Goal: Information Seeking & Learning: Check status

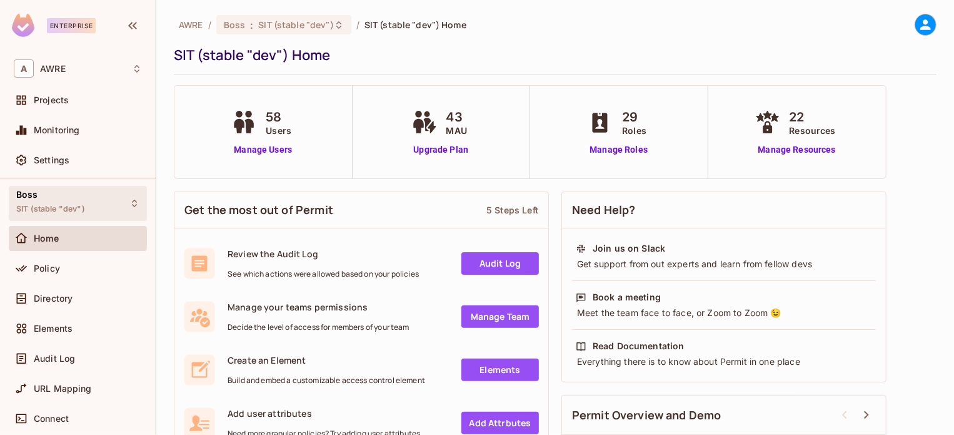
click at [83, 200] on div "Boss SIT (stable "dev")" at bounding box center [50, 202] width 69 height 27
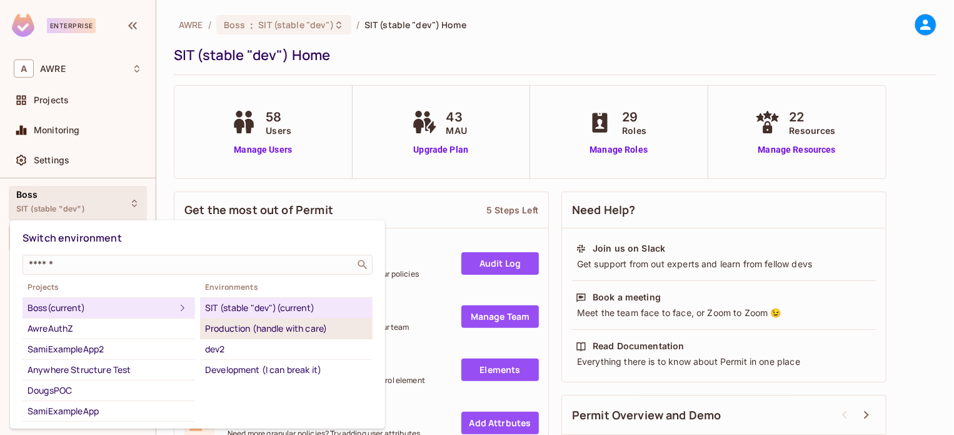
click at [252, 330] on div "Production (handle with care)" at bounding box center [286, 328] width 163 height 15
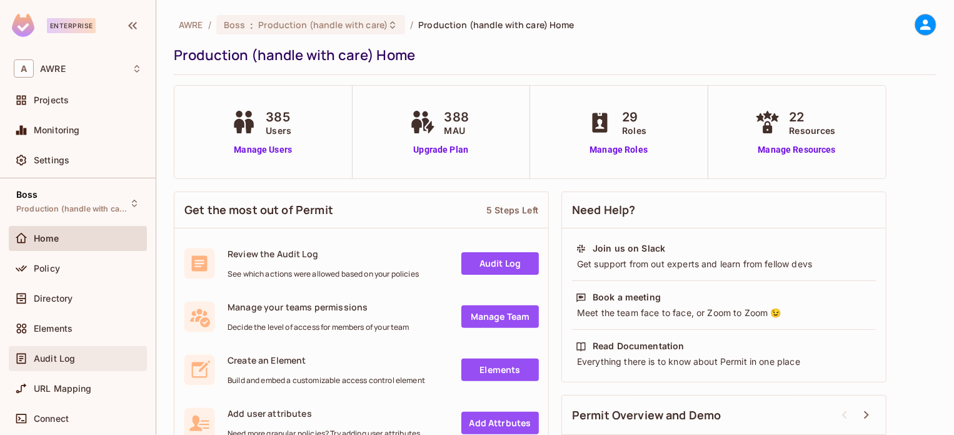
click at [71, 356] on span "Audit Log" at bounding box center [54, 358] width 41 height 10
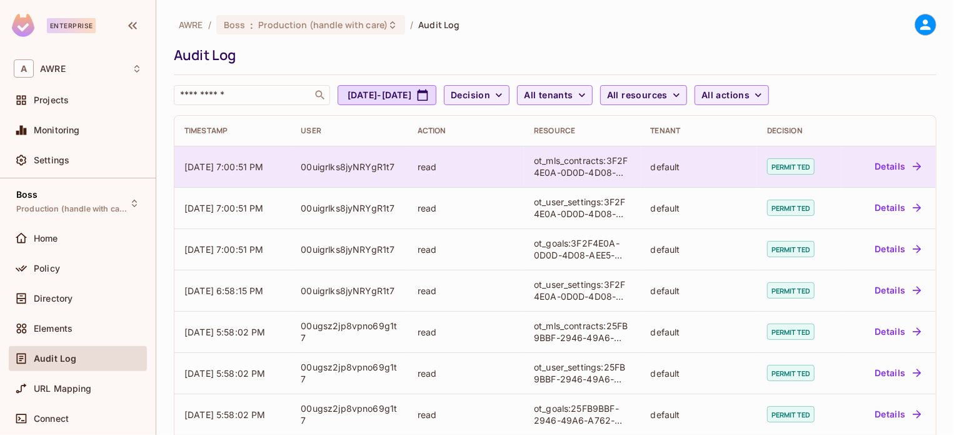
click at [366, 170] on div "00uigrlks8jyNRYgR1t7" at bounding box center [349, 167] width 96 height 12
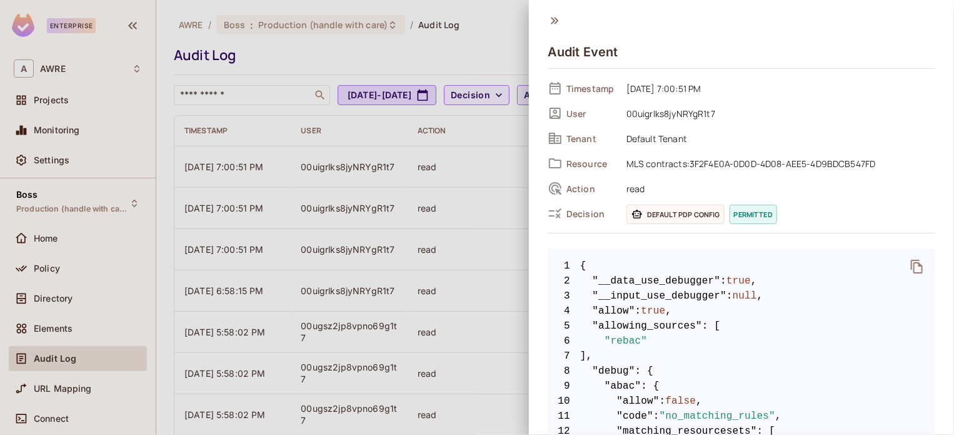
click at [676, 116] on span "00uigrlks8jyNRYgR1t7" at bounding box center [777, 113] width 315 height 15
copy span "00uigrlks8jyNRYgR1t7"
click at [72, 21] on div at bounding box center [477, 217] width 954 height 435
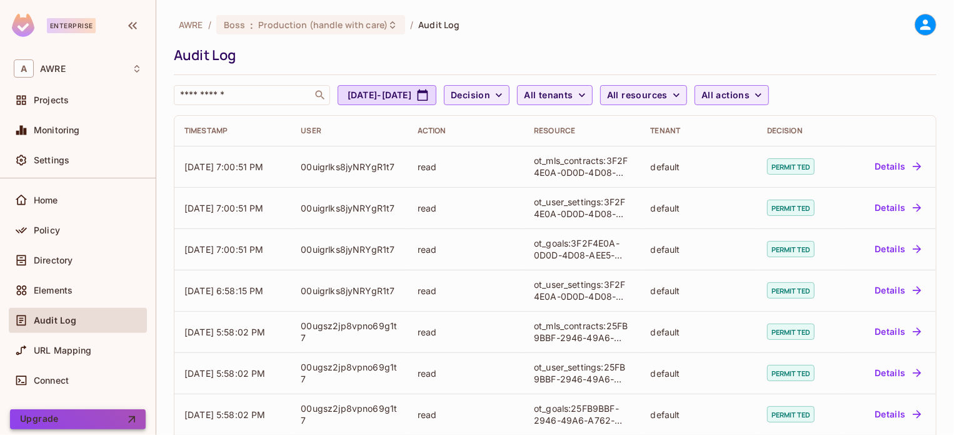
scroll to position [78, 0]
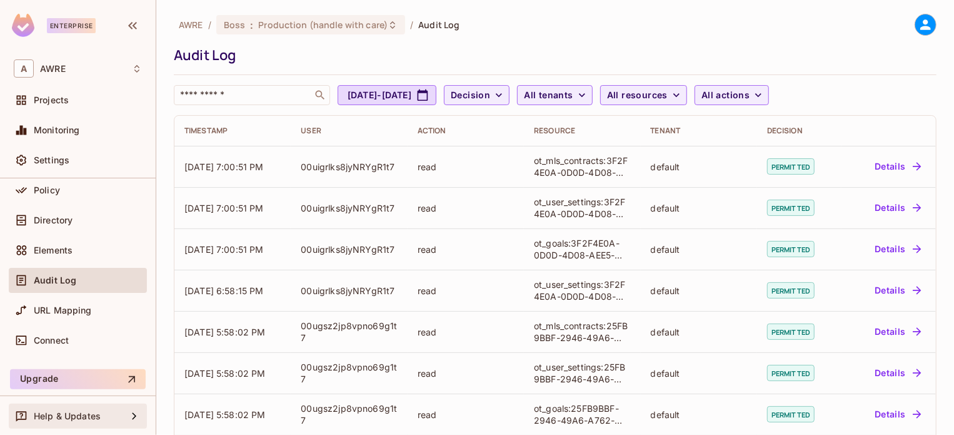
click at [78, 419] on span "Help & Updates" at bounding box center [67, 416] width 67 height 10
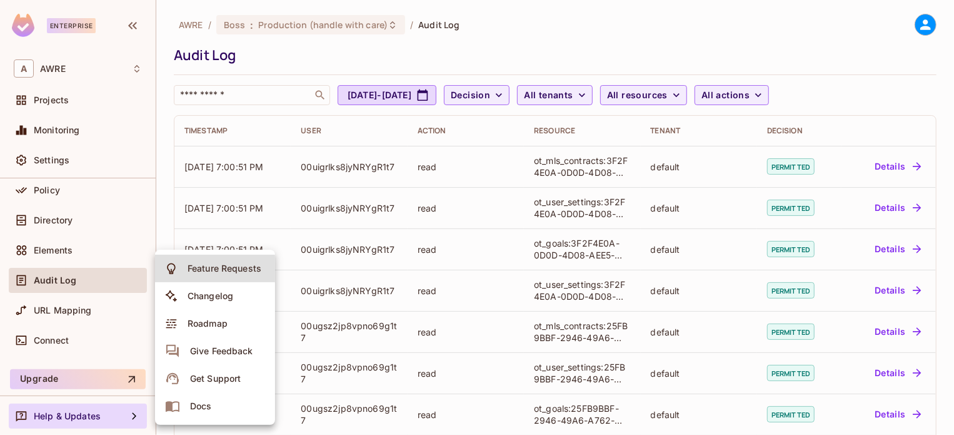
click at [218, 383] on div "Get Support" at bounding box center [215, 378] width 51 height 13
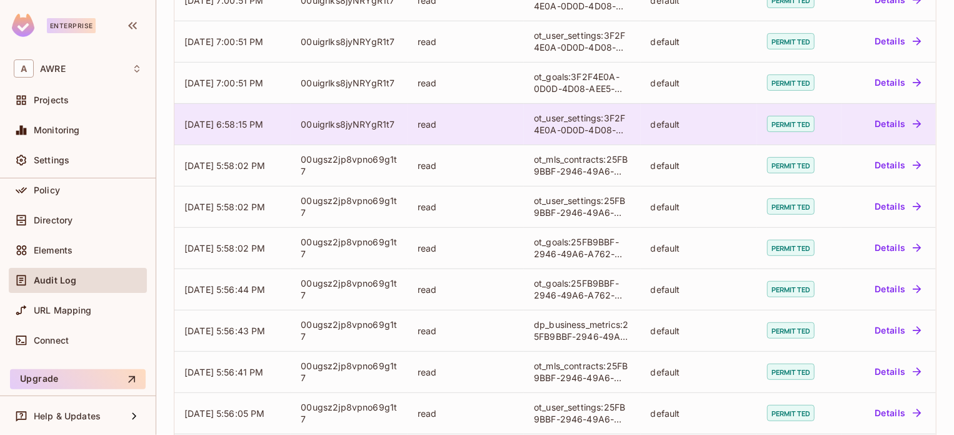
scroll to position [0, 0]
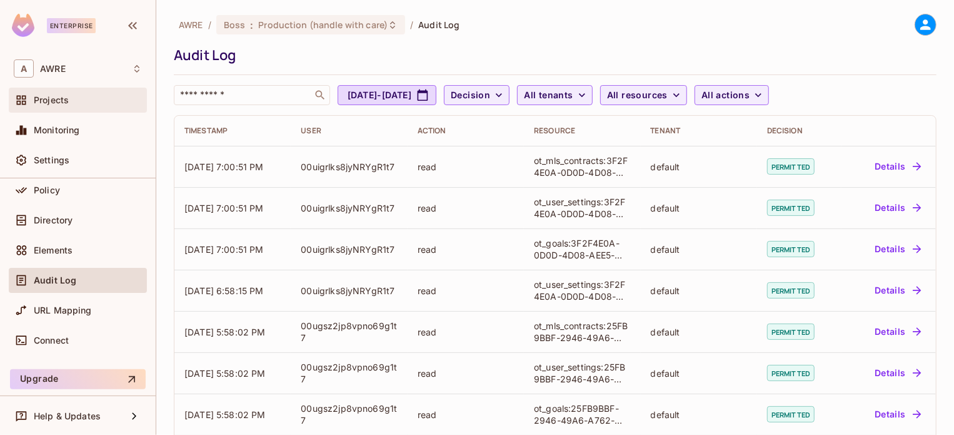
click at [81, 101] on div "Projects" at bounding box center [88, 100] width 108 height 10
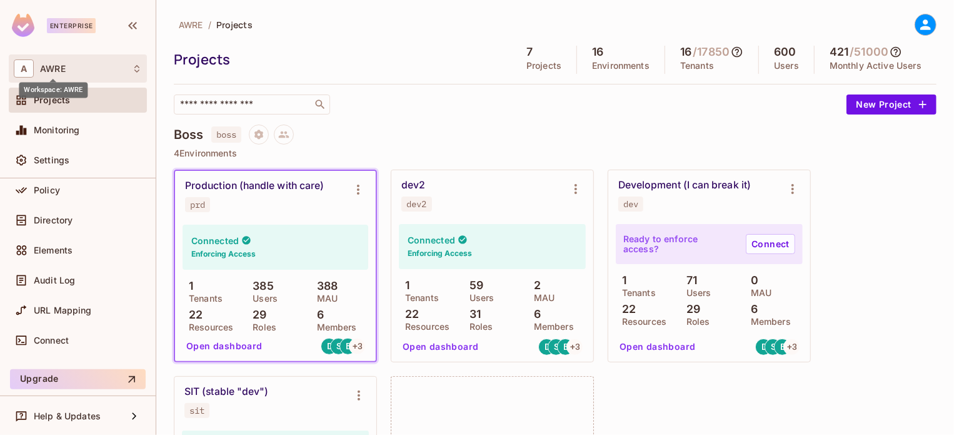
click at [59, 67] on span "AWRE" at bounding box center [53, 69] width 26 height 10
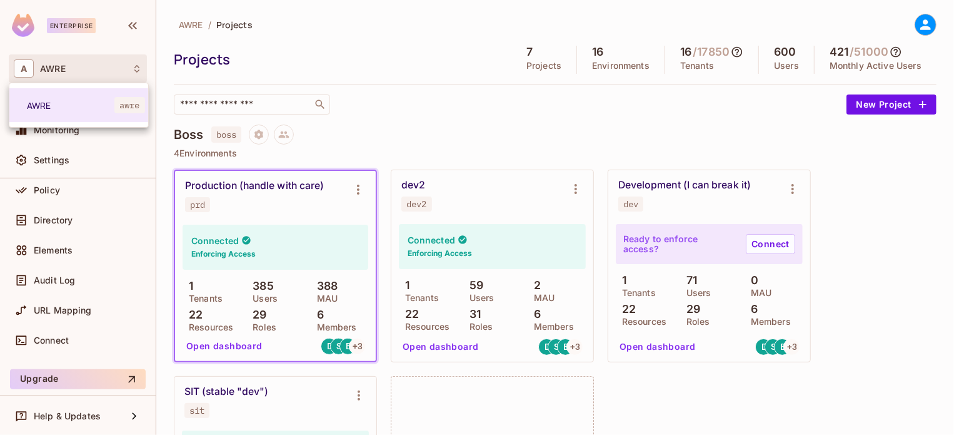
click at [54, 34] on div at bounding box center [477, 217] width 954 height 435
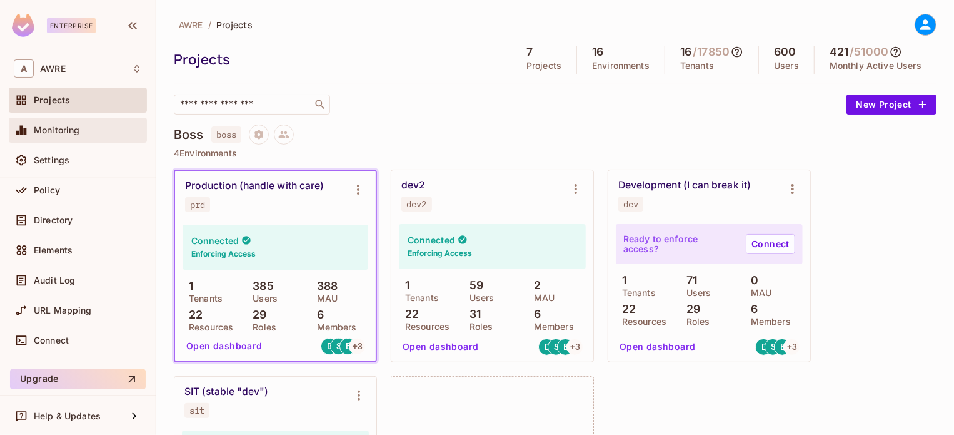
click at [52, 123] on div "Monitoring" at bounding box center [78, 130] width 128 height 15
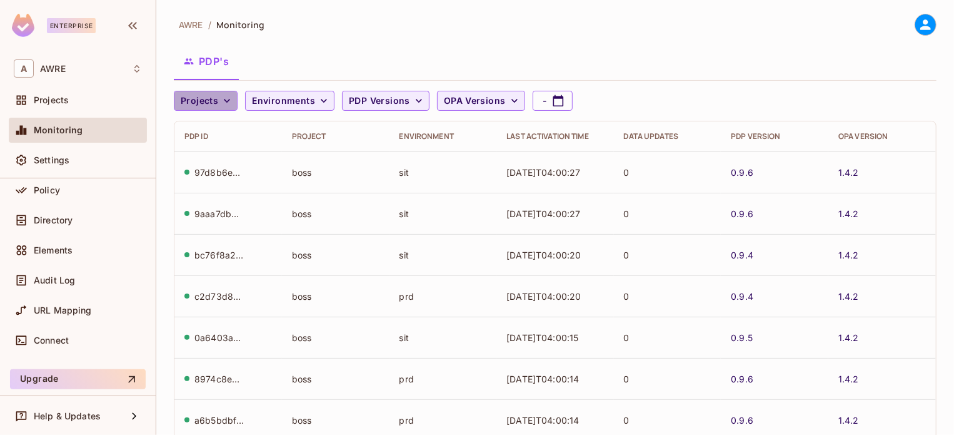
click at [217, 100] on span "Projects" at bounding box center [200, 101] width 38 height 16
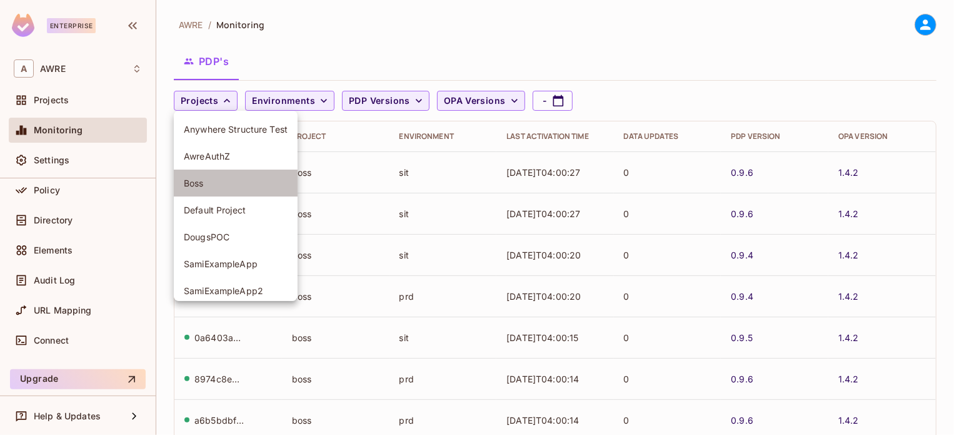
click at [208, 181] on span "Boss" at bounding box center [236, 183] width 104 height 12
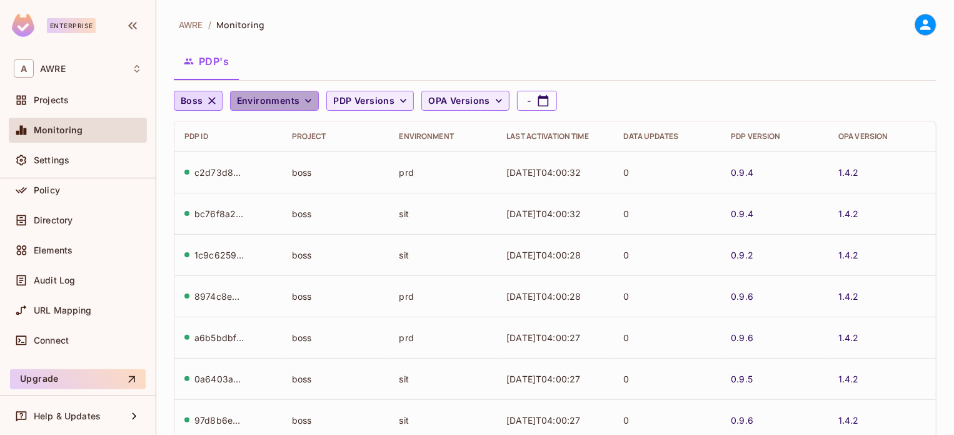
click at [295, 97] on span "Environments" at bounding box center [268, 101] width 63 height 16
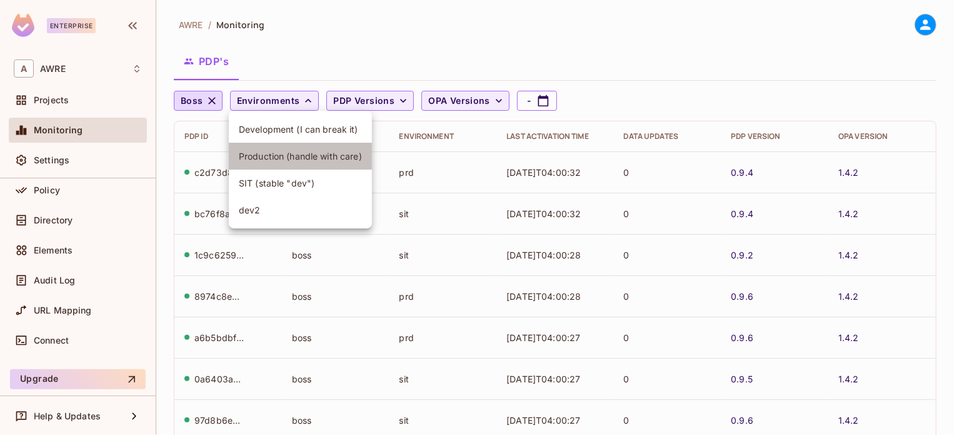
click at [260, 152] on span "Production (handle with care)" at bounding box center [300, 156] width 123 height 12
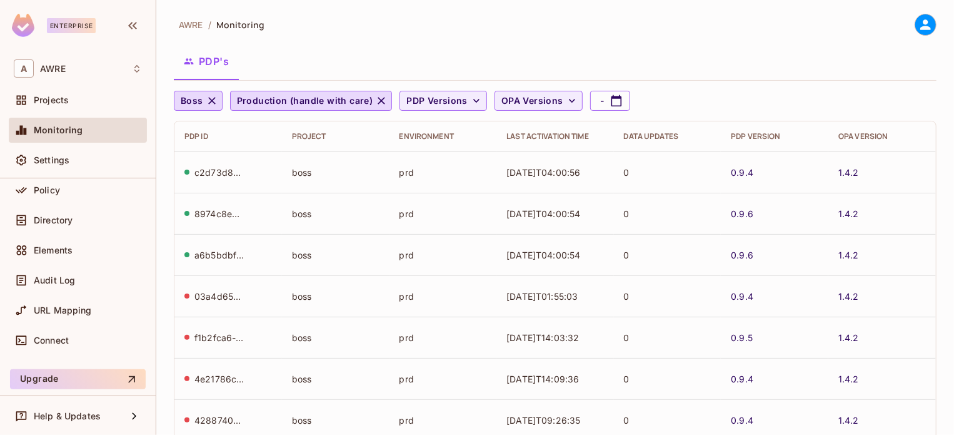
click at [225, 169] on div "c2d73d81-3bcb-4ffe-9c6a-7090353a773a" at bounding box center [219, 172] width 50 height 12
click at [225, 169] on div "8974c8e8-9583-434b-a724-29ed8e36aa53" at bounding box center [219, 172] width 50 height 12
click at [61, 279] on span "Audit Log" at bounding box center [54, 280] width 41 height 10
